Goal: Task Accomplishment & Management: Manage account settings

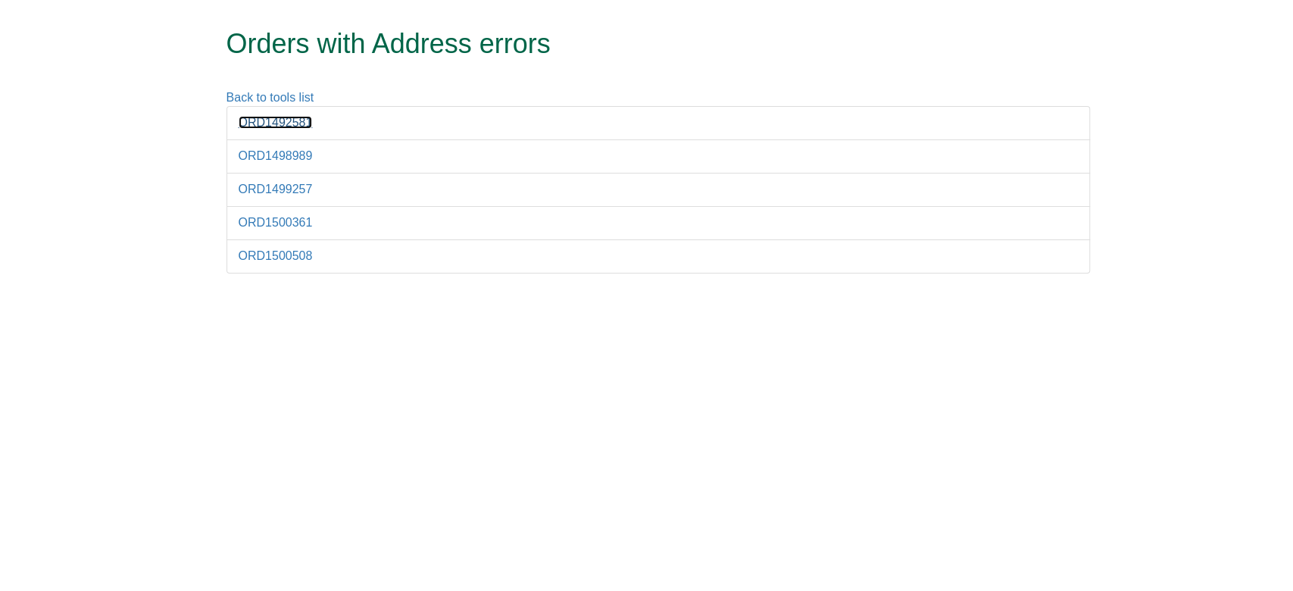
click at [281, 123] on link "ORD1492581" at bounding box center [276, 122] width 74 height 13
click at [285, 158] on link "ORD1498989" at bounding box center [276, 155] width 74 height 13
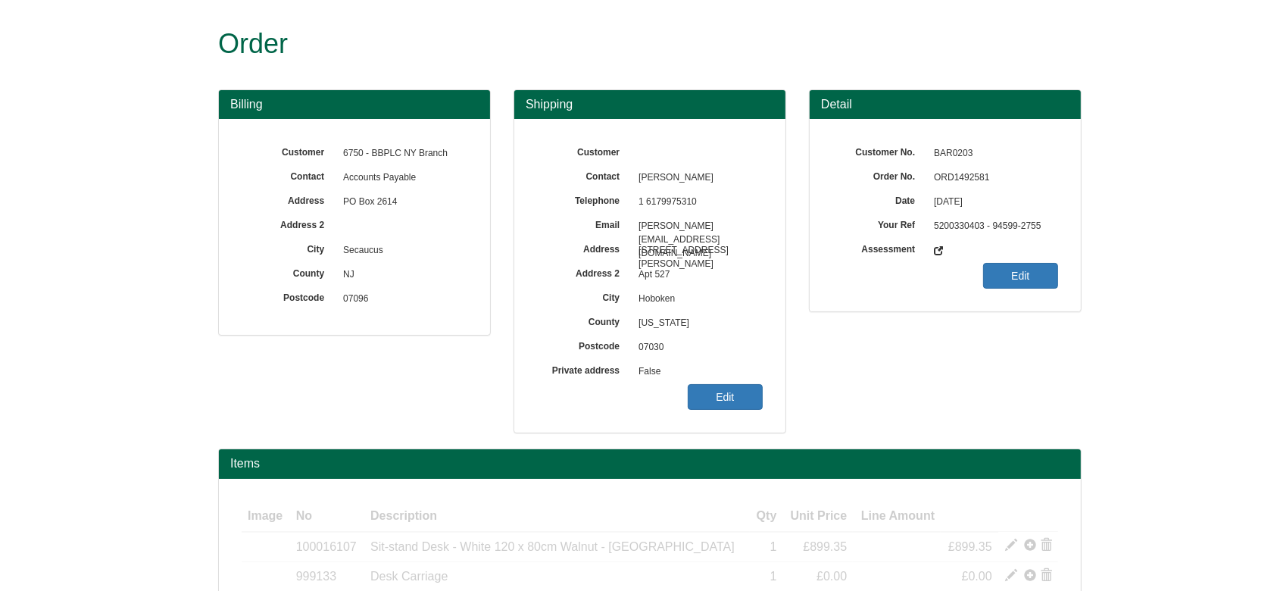
click at [969, 179] on span "ORD1492581" at bounding box center [992, 178] width 132 height 24
copy span "ORD1492581"
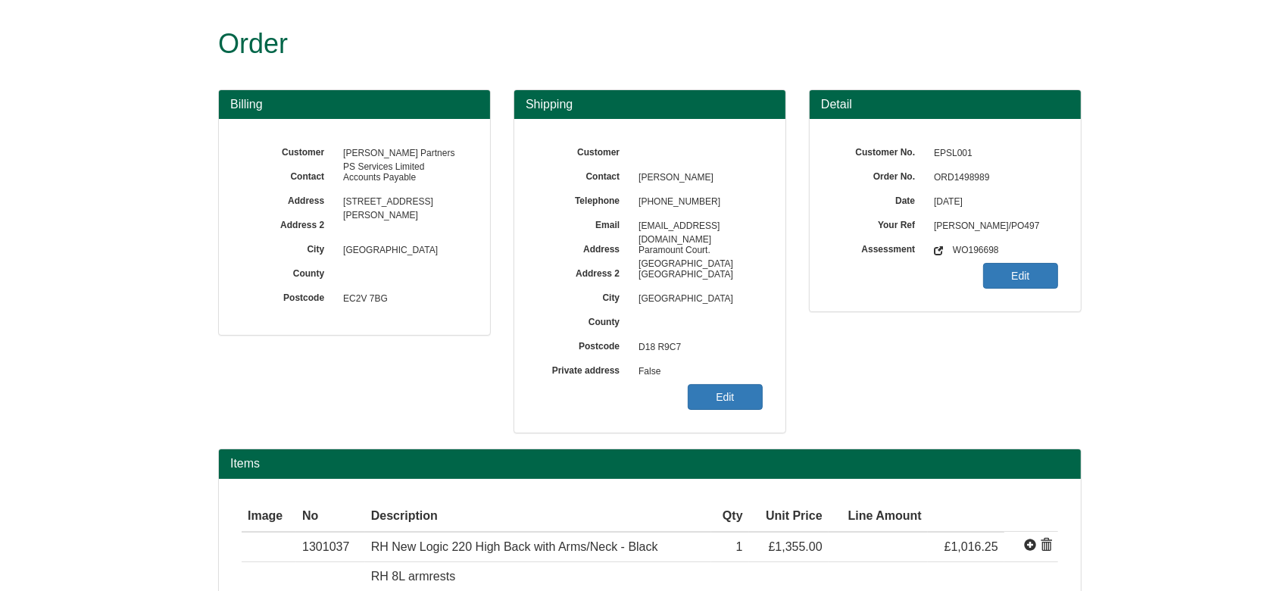
click at [956, 171] on span "ORD1498989" at bounding box center [992, 178] width 132 height 24
copy span "ORD1498989"
click at [586, 417] on div "Customer Contact Varun Srinivas Telephone +353 1 578 3400 Email Varun.Srinivas@…" at bounding box center [649, 276] width 271 height 314
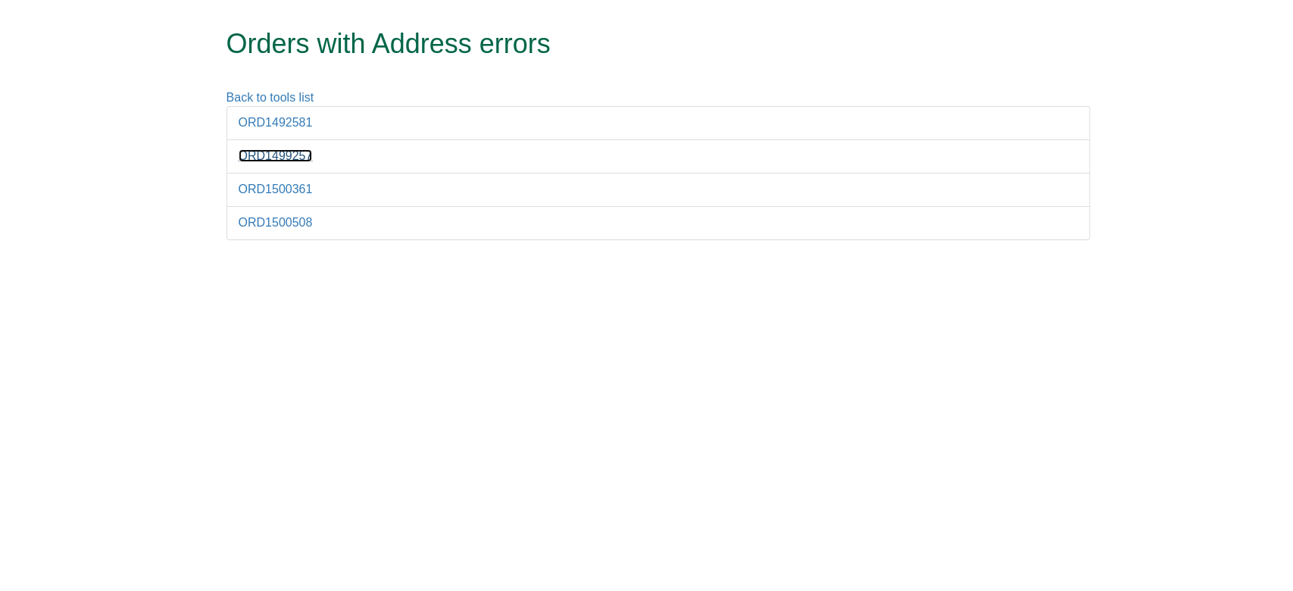
click at [288, 158] on link "ORD1499257" at bounding box center [276, 155] width 74 height 13
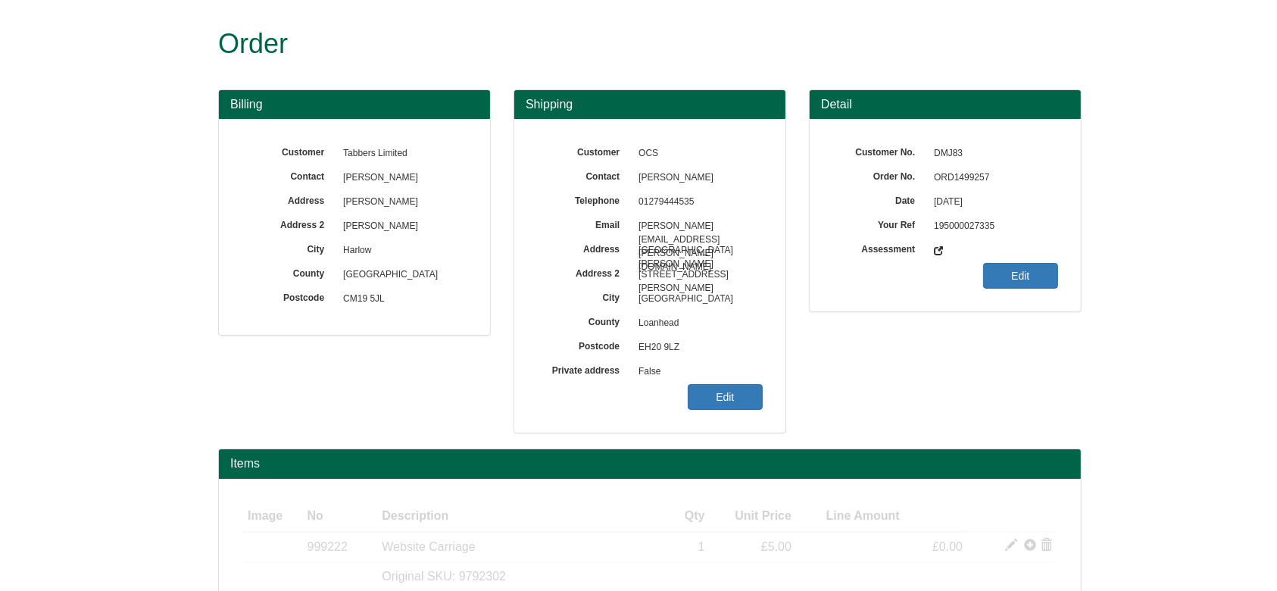
click at [945, 167] on span "ORD1499257" at bounding box center [992, 178] width 132 height 24
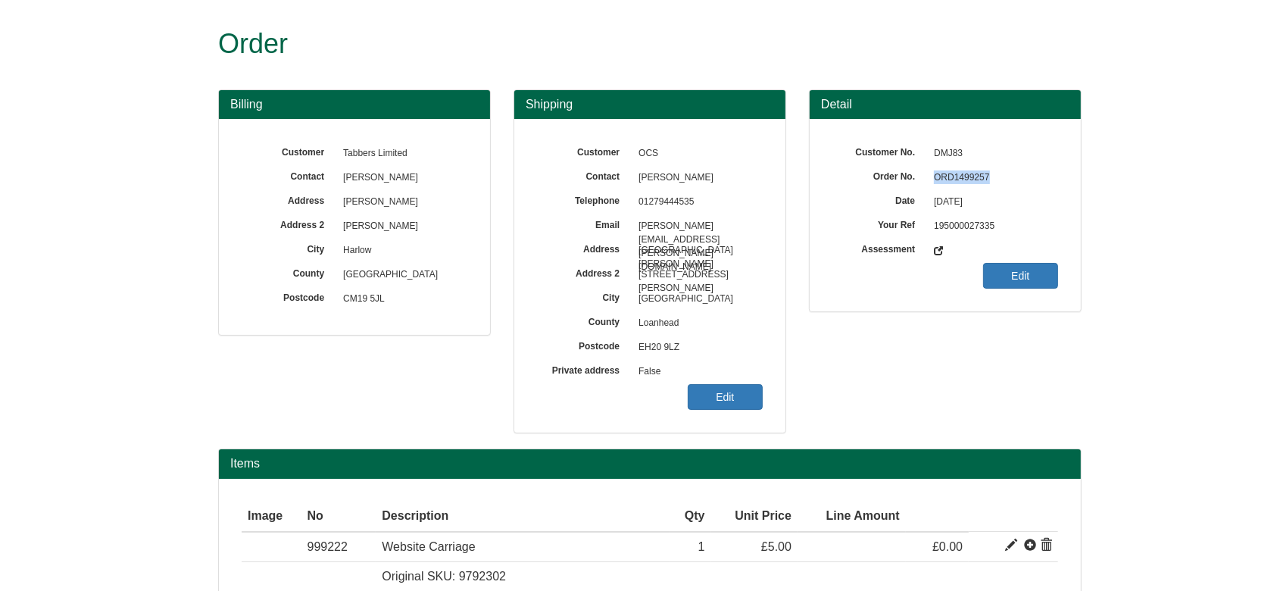
copy span "ORD1499257"
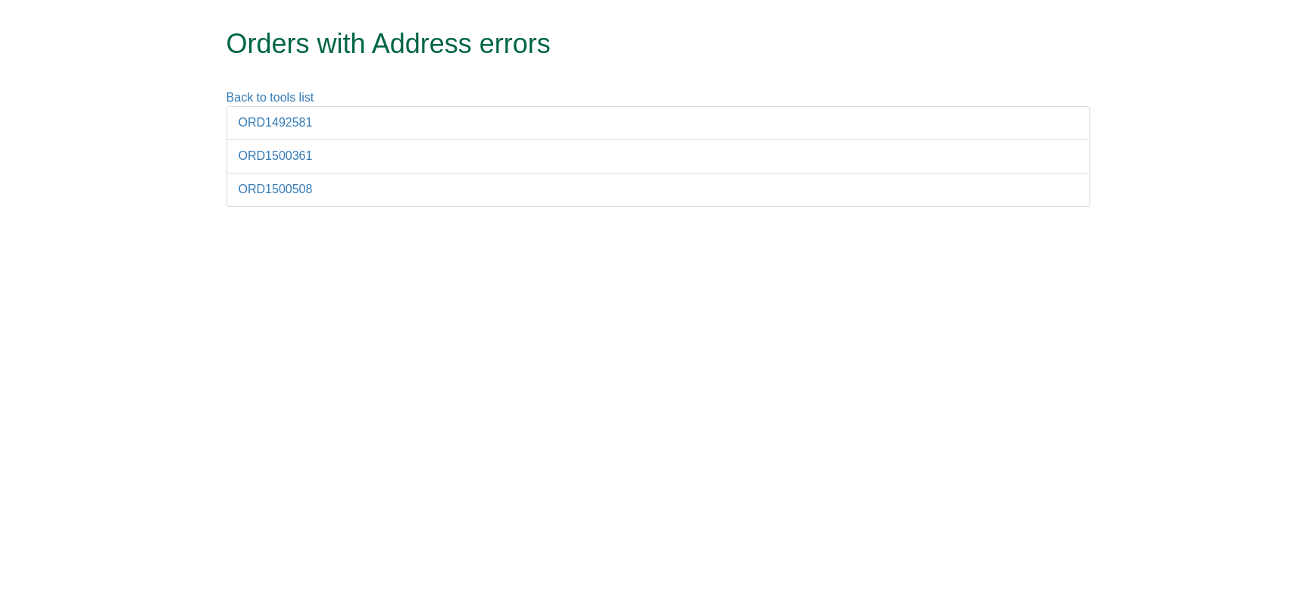
click at [292, 166] on li "ORD1500361" at bounding box center [657, 156] width 863 height 34
click at [285, 161] on link "ORD1500361" at bounding box center [276, 155] width 74 height 13
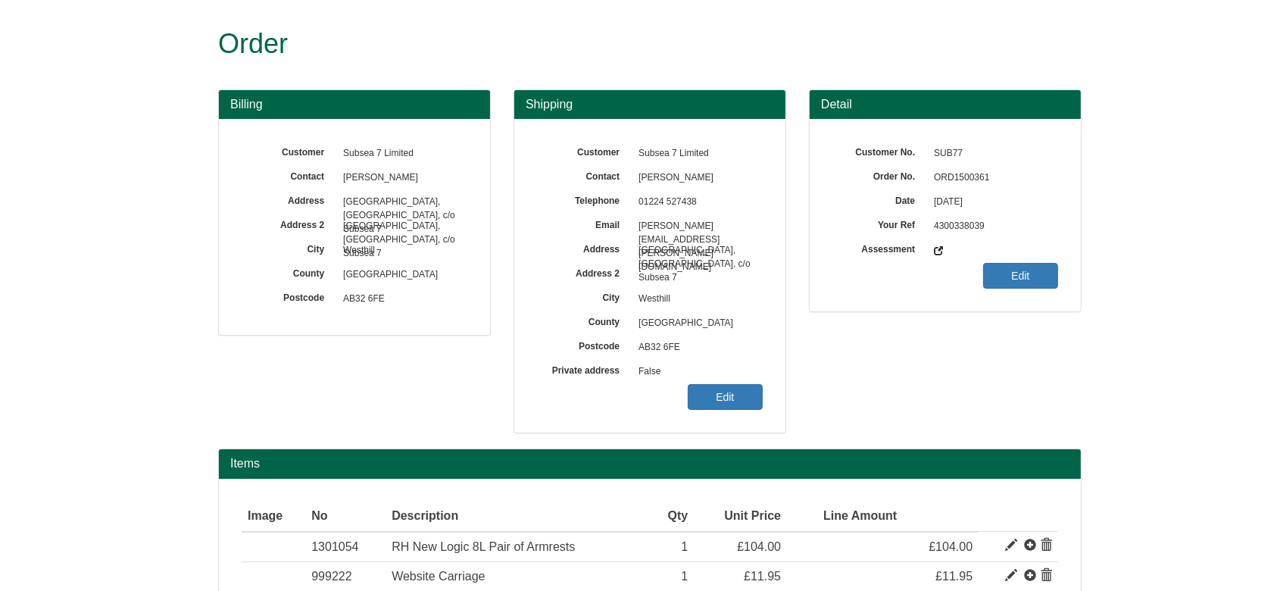
click at [956, 174] on span "ORD1500361" at bounding box center [992, 178] width 132 height 24
copy span "ORD1500361"
click at [718, 399] on link "Edit" at bounding box center [725, 397] width 75 height 26
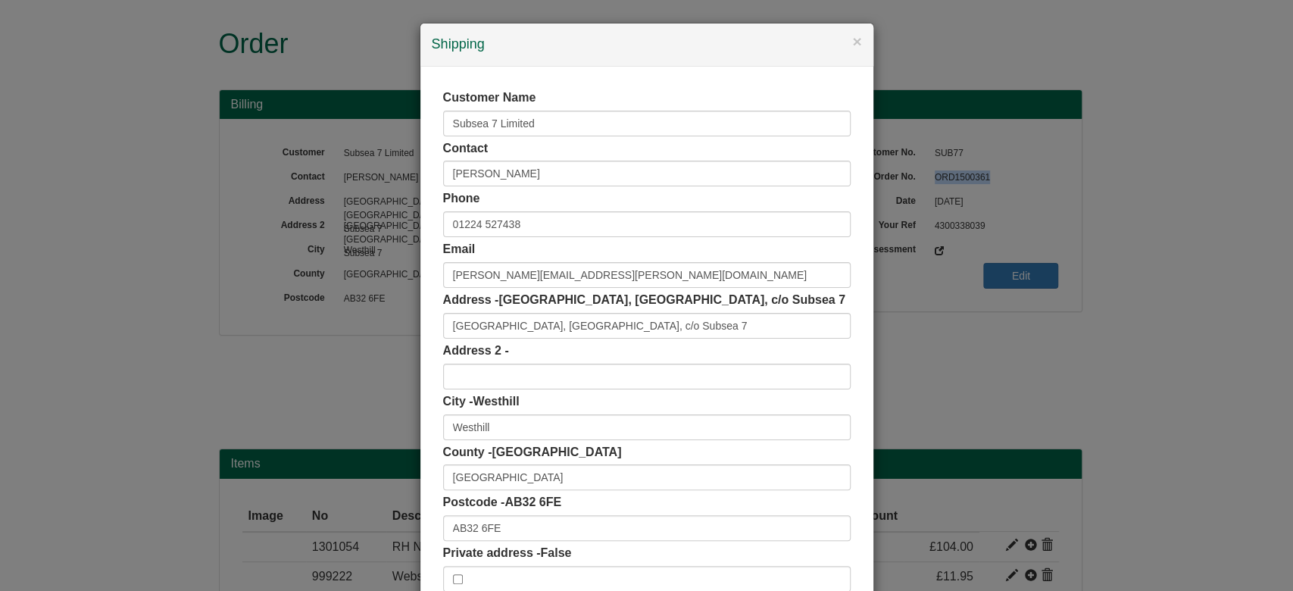
scroll to position [95, 0]
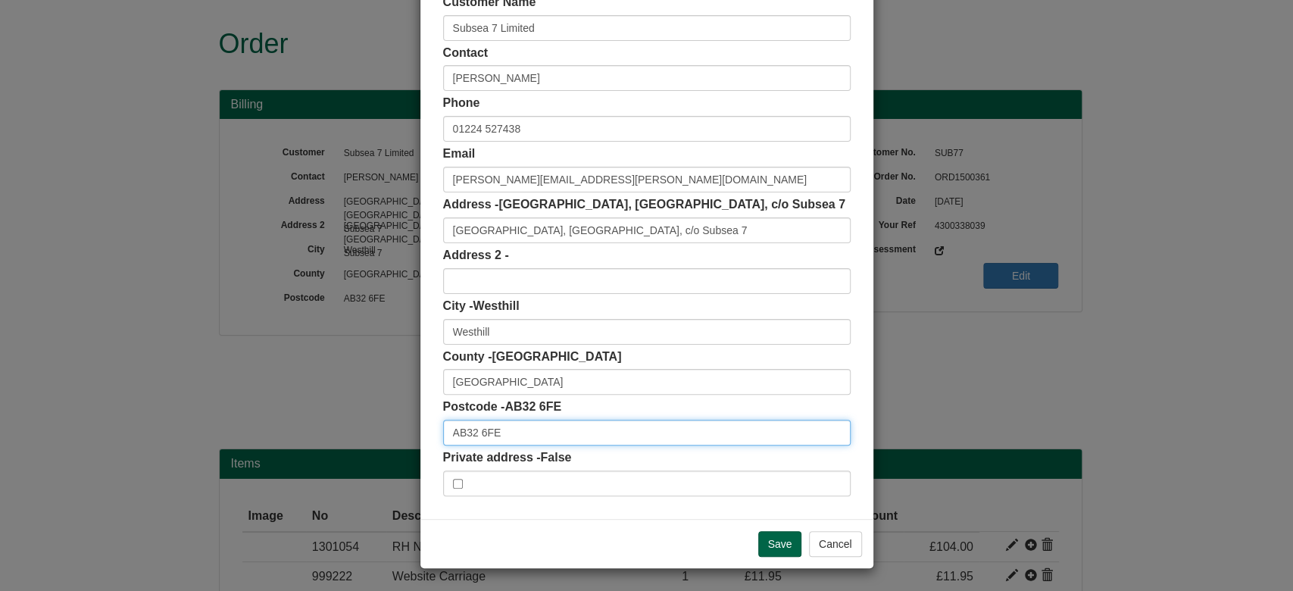
click at [591, 437] on input "AB32 6FE" at bounding box center [646, 433] width 407 height 26
paste input "AB32 6FE"
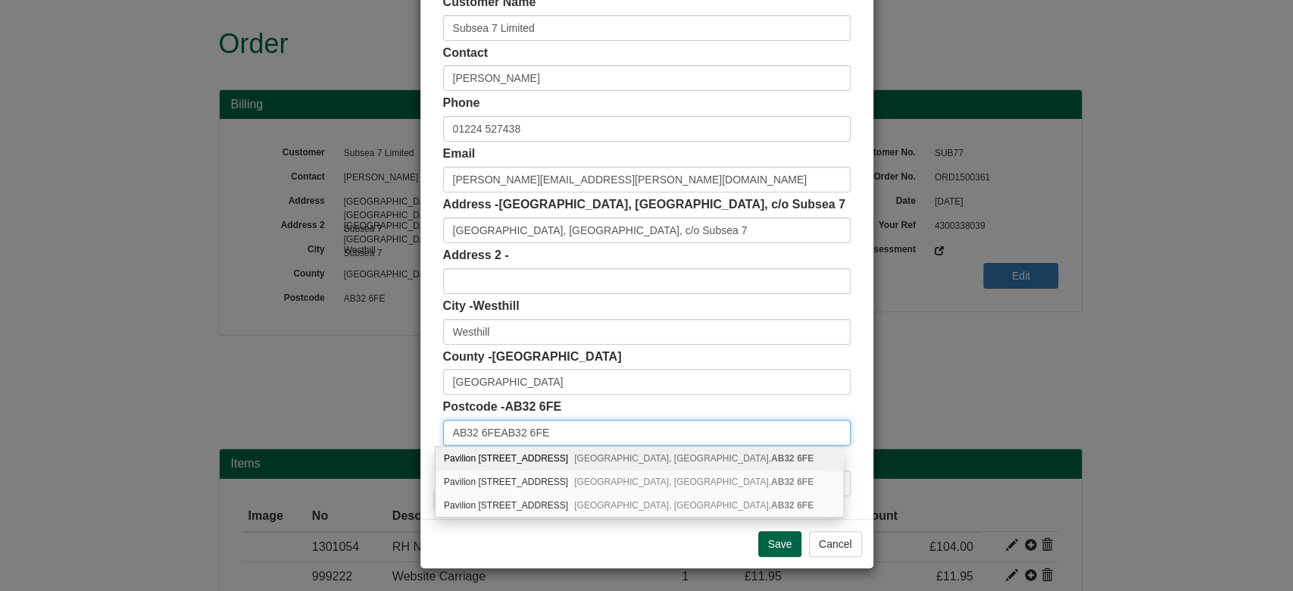
drag, startPoint x: 591, startPoint y: 437, endPoint x: 321, endPoint y: 451, distance: 269.9
click at [321, 451] on div "× Shipping Customer Name Subsea 7 Limited Contact Marian Baxter Phone 01224 527…" at bounding box center [646, 295] width 1293 height 591
paste input "text"
type input "AB32 6FE"
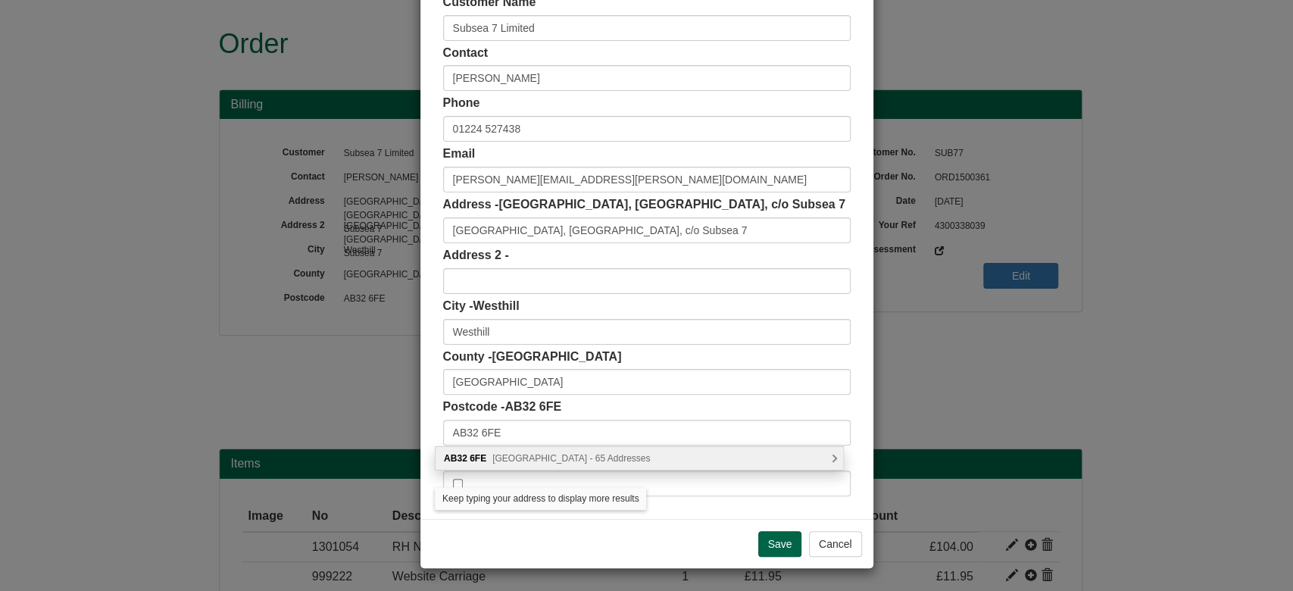
click at [516, 455] on span "Prospect Road, Westhill - 65 Addresses" at bounding box center [571, 458] width 158 height 11
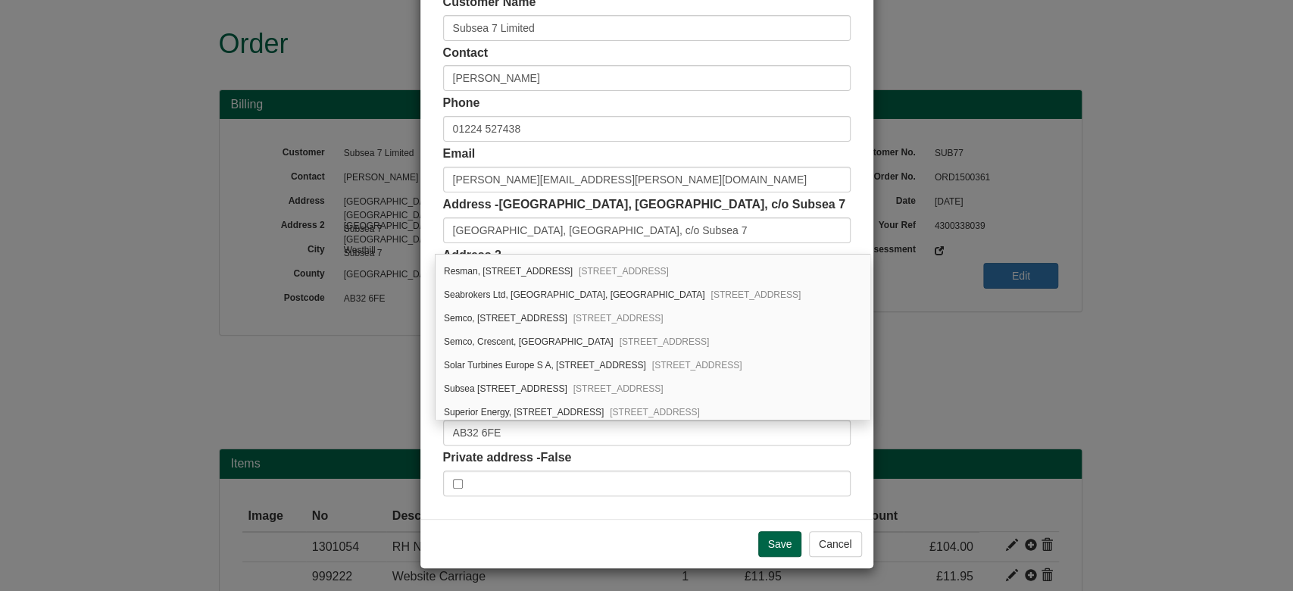
scroll to position [1373, 0]
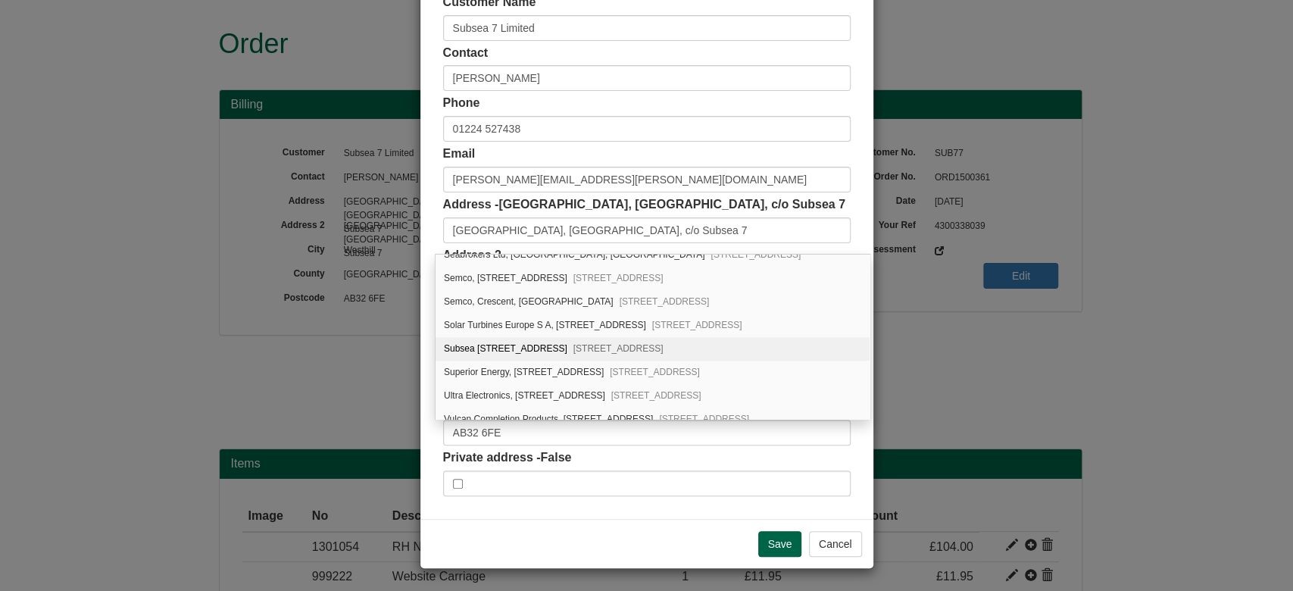
click at [625, 337] on div "Subsea 7, Prospect Road Arnhall Business Park, Westhill, AB32 6FE" at bounding box center [652, 348] width 434 height 23
type input "Subsea 7"
type input "Prospect Road, Arnhall Business Park"
type input "Aberdeenshire"
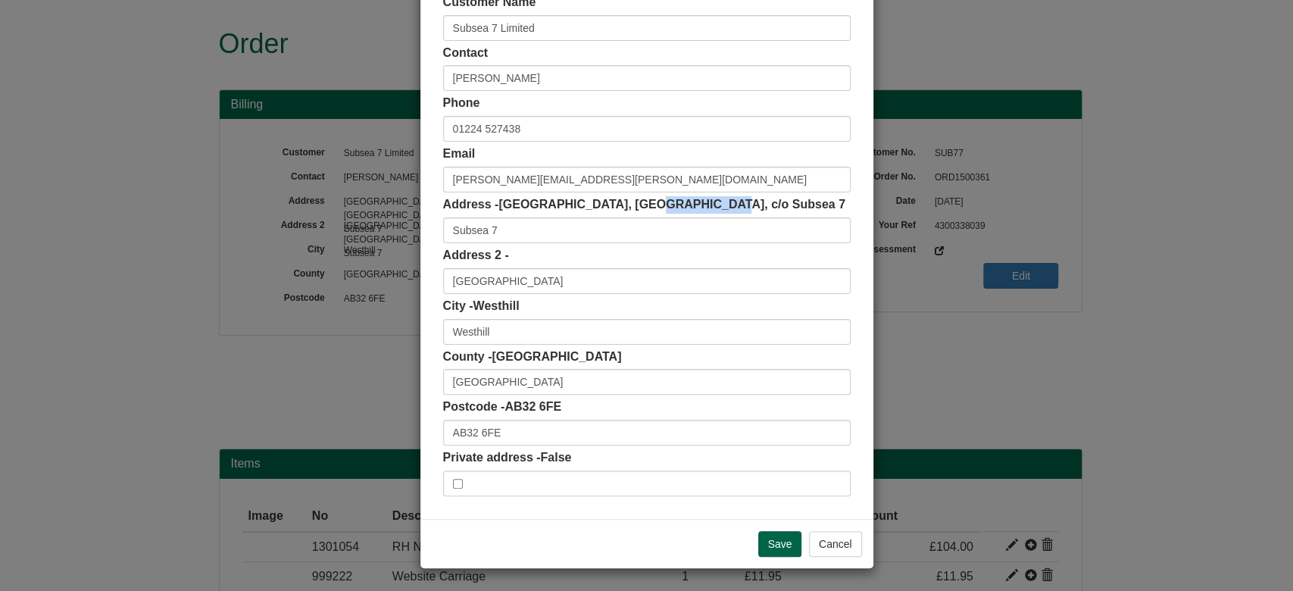
drag, startPoint x: 629, startPoint y: 198, endPoint x: 706, endPoint y: 204, distance: 77.5
click at [706, 204] on span "Arnhall Business Park, East Campus, c/o Subsea 7" at bounding box center [671, 204] width 347 height 13
copy span "East Campus"
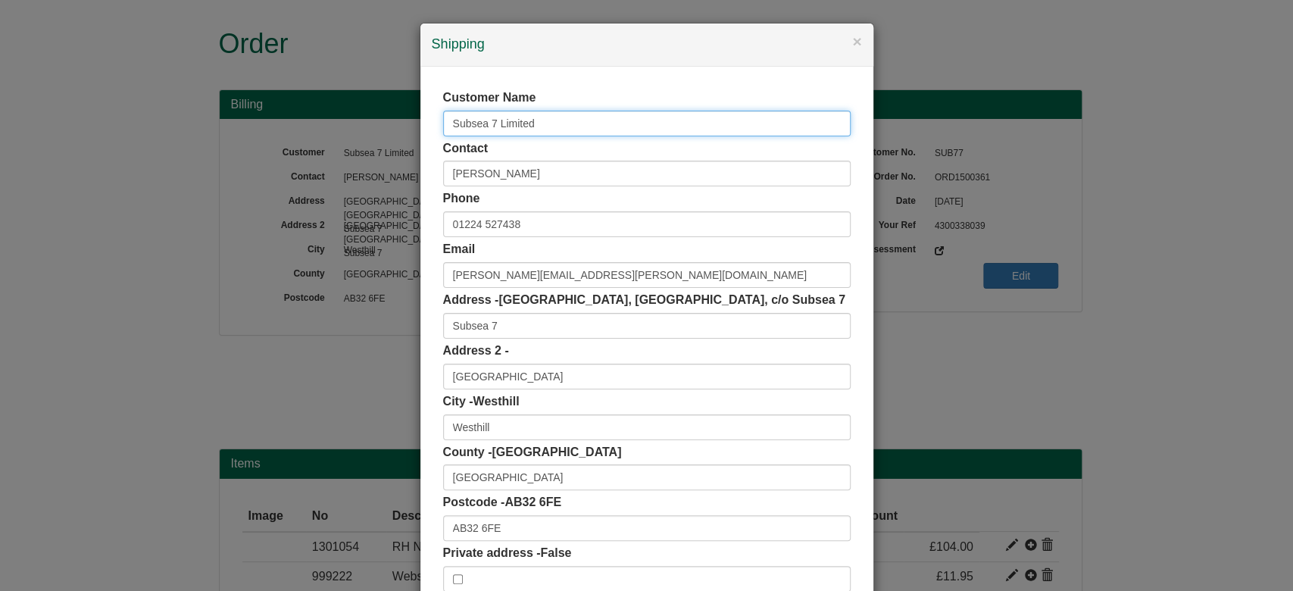
drag, startPoint x: 545, startPoint y: 130, endPoint x: 313, endPoint y: 135, distance: 232.5
click at [313, 135] on div "× Shipping Customer Name Subsea 7 Limited Contact Marian Baxter Phone 01224 527…" at bounding box center [646, 295] width 1293 height 591
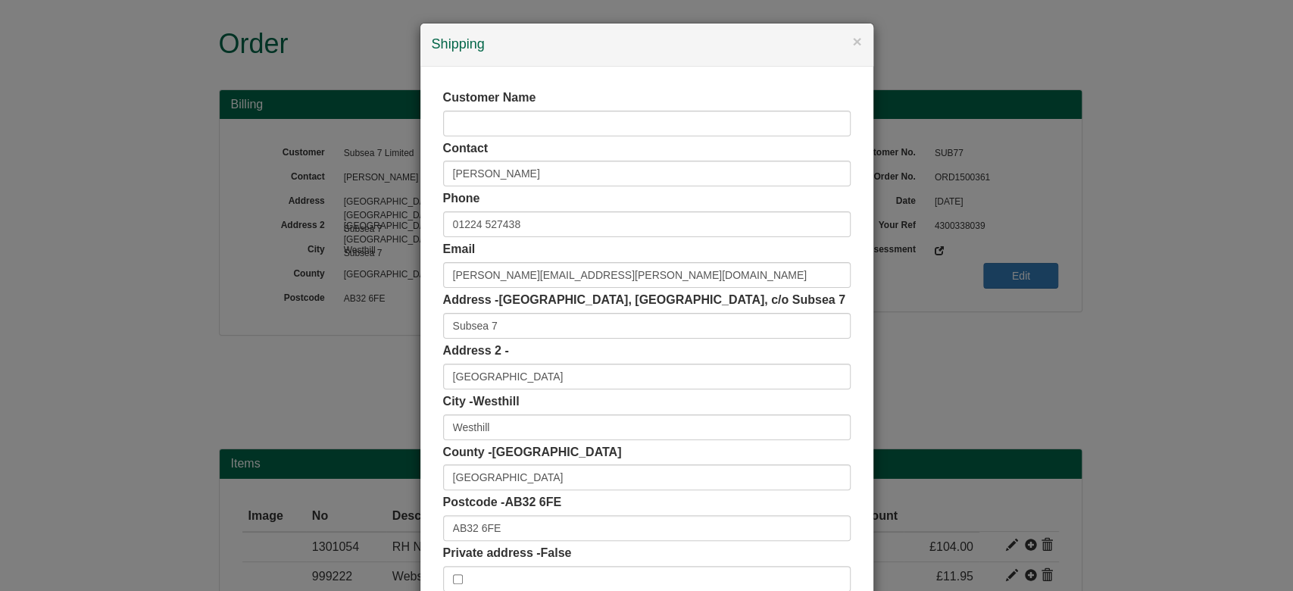
click at [834, 342] on div "Address 2 - Prospect Road, Arnhall Business Park" at bounding box center [646, 365] width 407 height 47
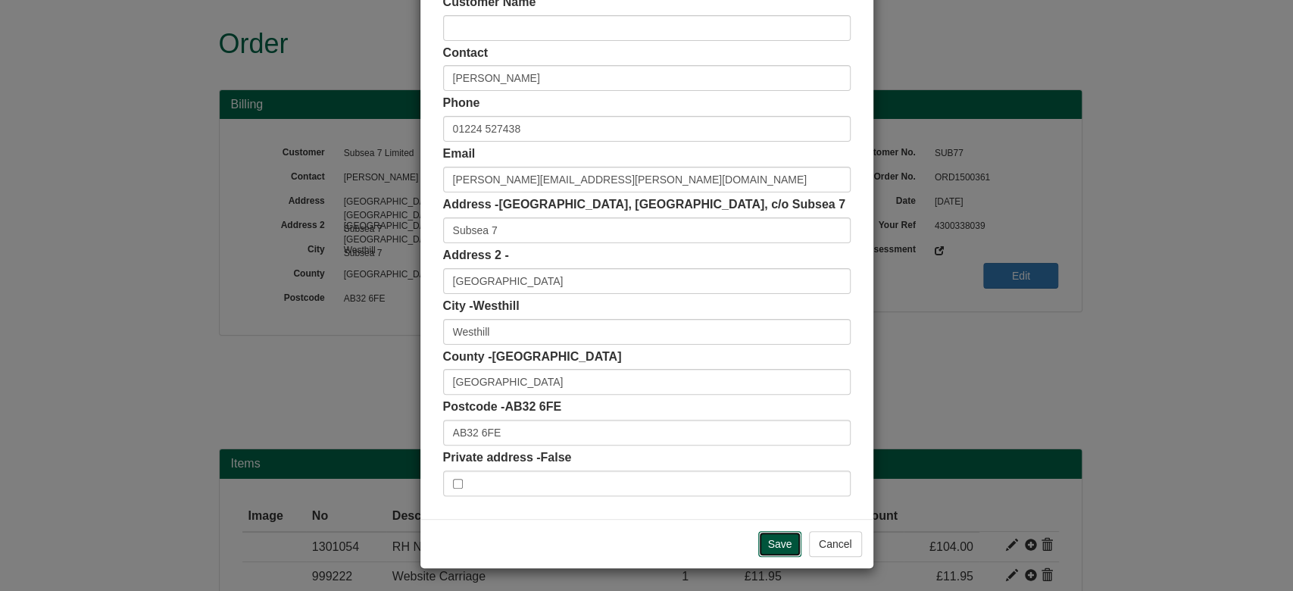
click at [758, 541] on input "Save" at bounding box center [780, 544] width 44 height 26
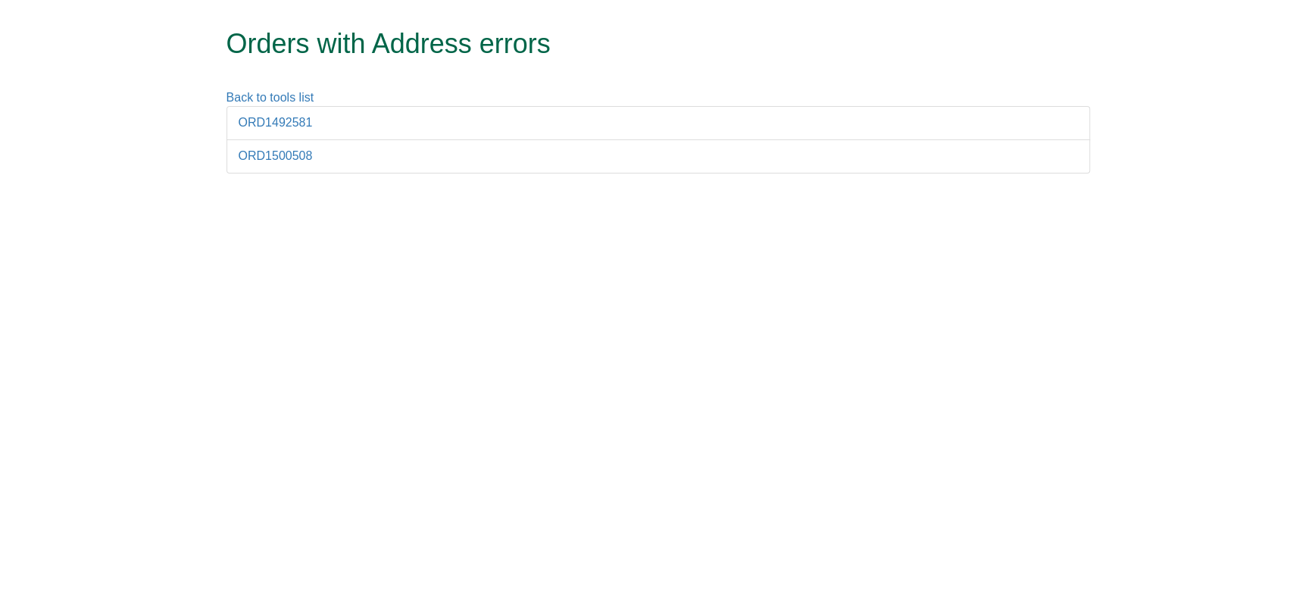
click at [284, 164] on li "ORD1500508" at bounding box center [657, 156] width 863 height 34
click at [273, 154] on link "ORD1500508" at bounding box center [276, 155] width 74 height 13
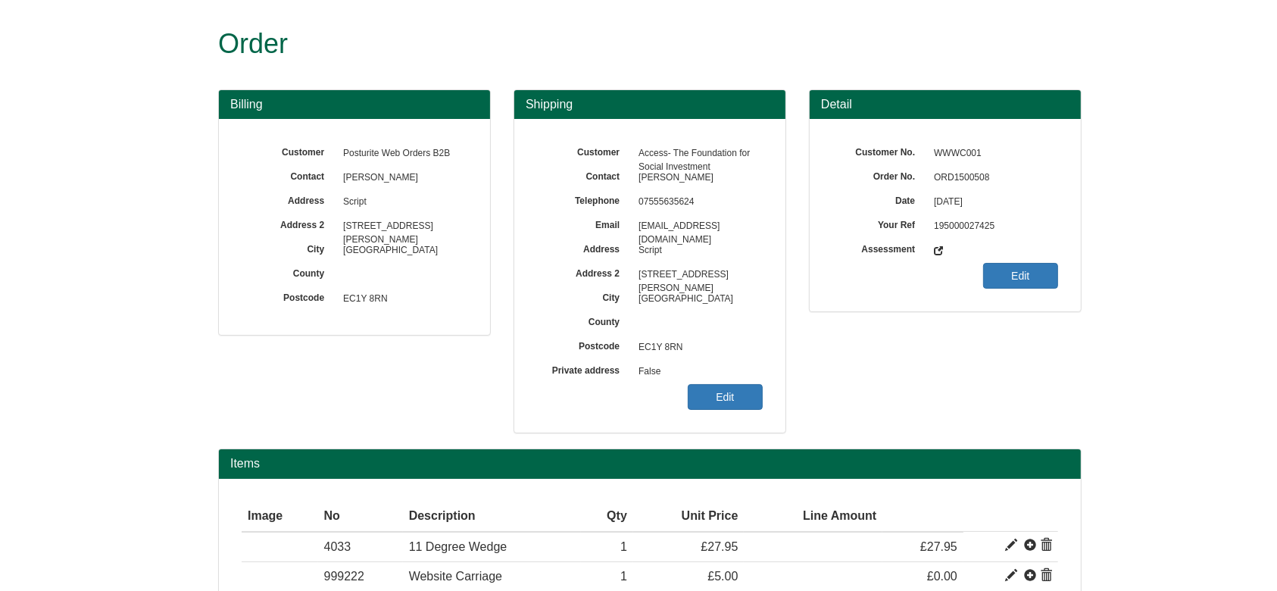
click at [953, 179] on span "ORD1500508" at bounding box center [992, 178] width 132 height 24
copy span "ORD1500508"
click at [719, 397] on link "Edit" at bounding box center [725, 397] width 75 height 26
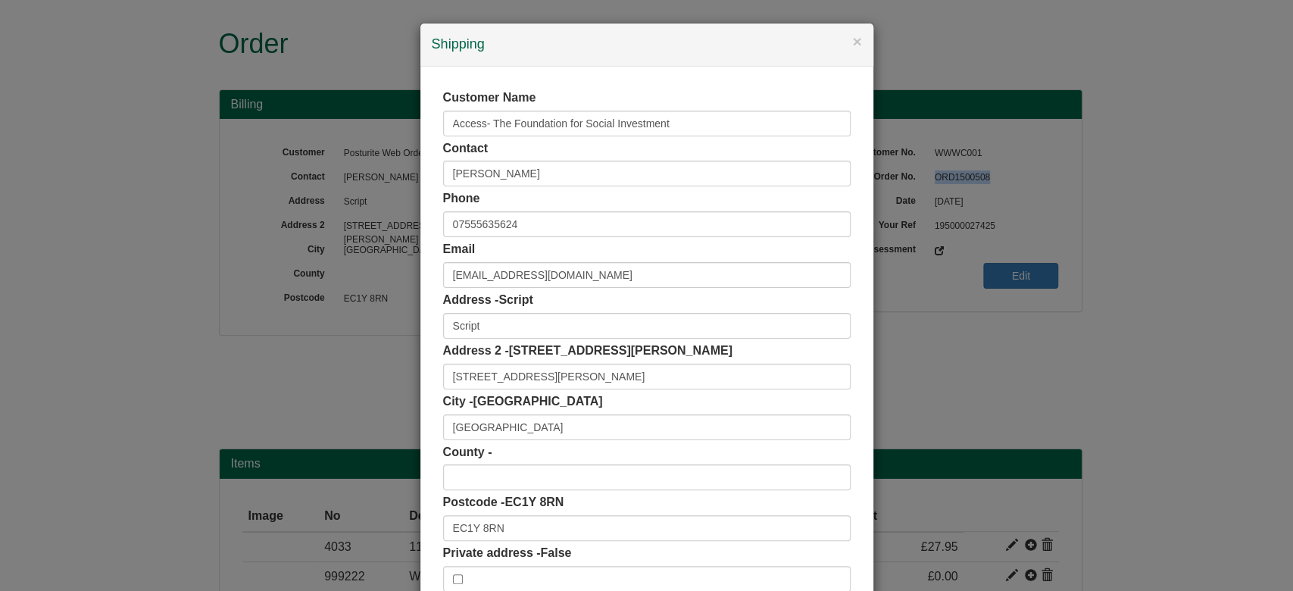
scroll to position [95, 0]
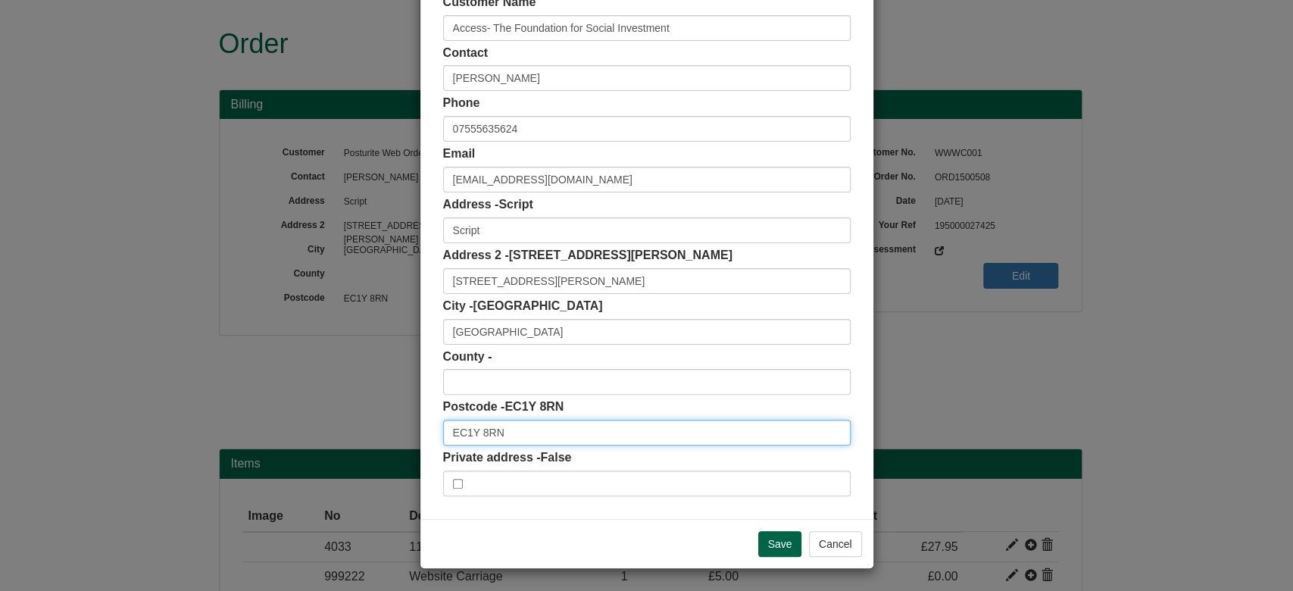
drag, startPoint x: 509, startPoint y: 430, endPoint x: 315, endPoint y: 434, distance: 193.9
click at [315, 434] on div "× Shipping Customer Name Access- The Foundation for Social Investment Contact Y…" at bounding box center [646, 295] width 1293 height 591
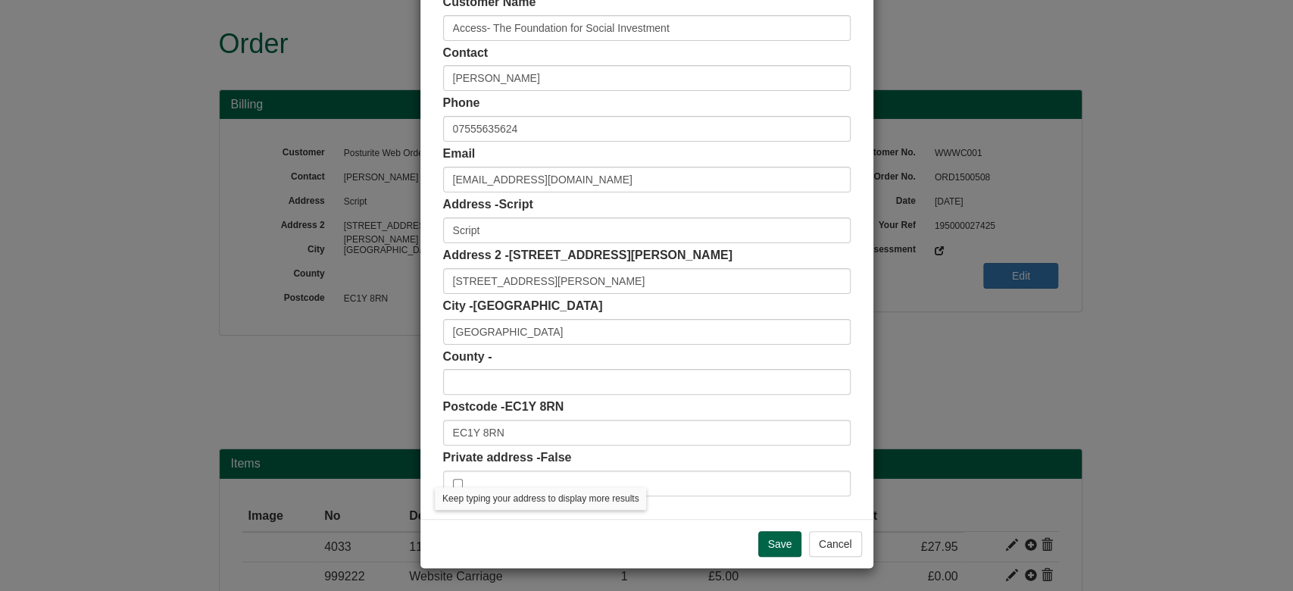
click at [492, 445] on div "Customer Name Access- The Foundation for Social Investment Contact Yusra Ali Ph…" at bounding box center [646, 245] width 407 height 502
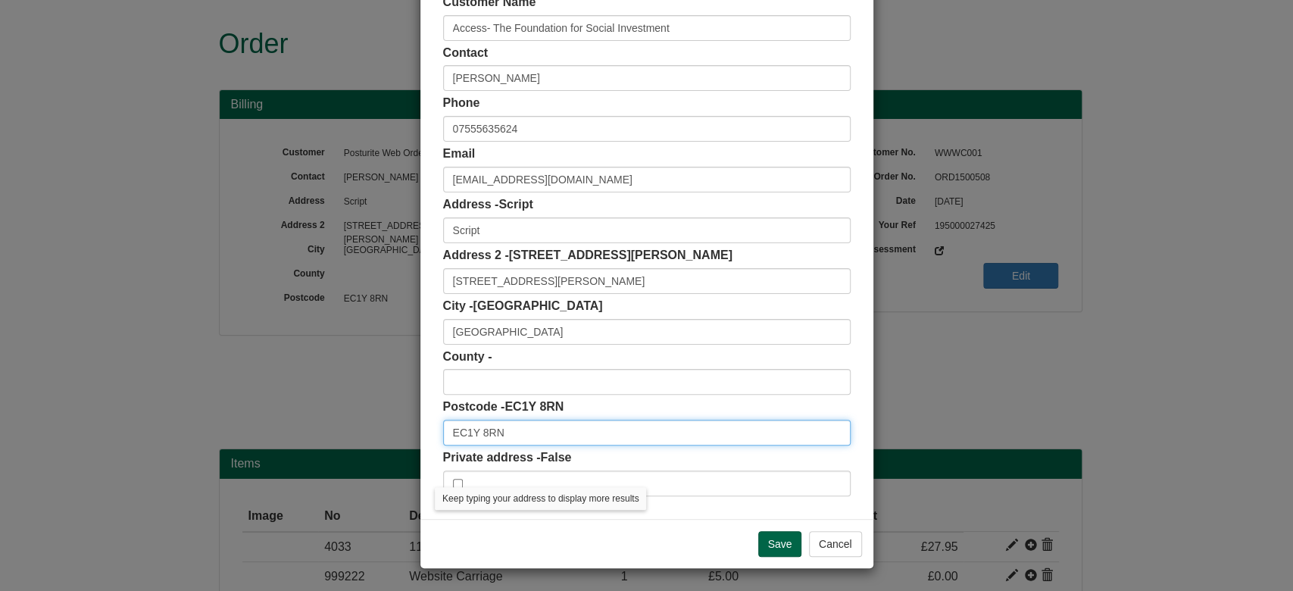
click at [496, 435] on input "EC1Y 8RN" at bounding box center [646, 433] width 407 height 26
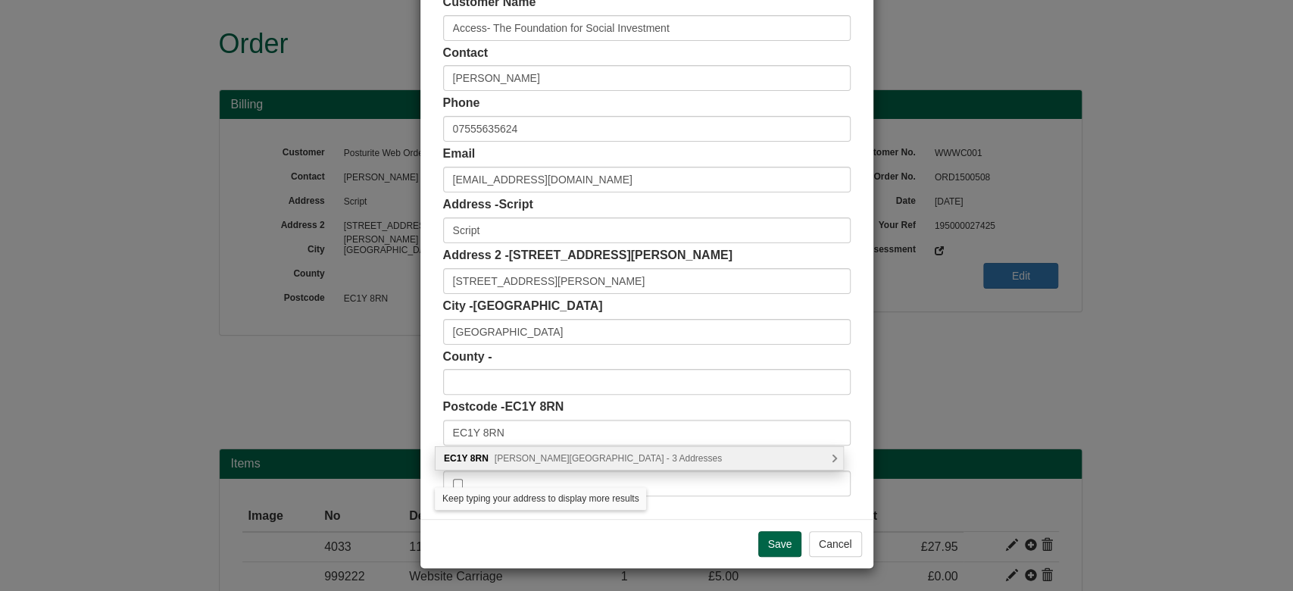
click at [511, 457] on span "Featherstone Street, London - 3 Addresses" at bounding box center [607, 458] width 227 height 11
type input "EC1Y 8RN"
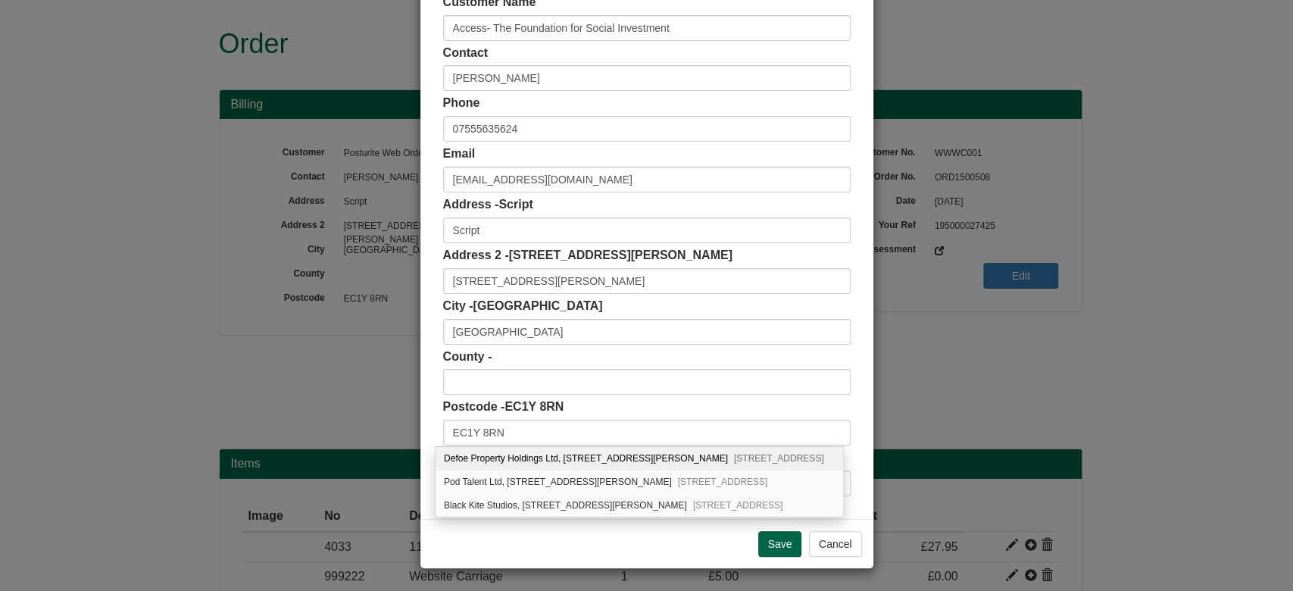
click at [847, 412] on div "Customer Name Access- The Foundation for Social Investment Contact Yusra Ali Ph…" at bounding box center [646, 244] width 453 height 547
